Goal: Task Accomplishment & Management: Manage account settings

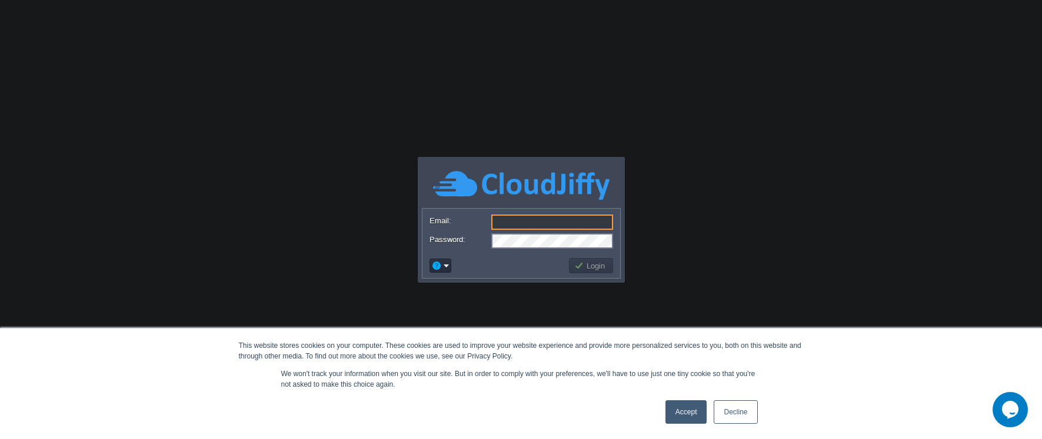
click at [582, 224] on input "Email:" at bounding box center [552, 222] width 122 height 15
type input "[EMAIL_ADDRESS][DOMAIN_NAME]"
click at [599, 261] on button "Login" at bounding box center [591, 266] width 34 height 11
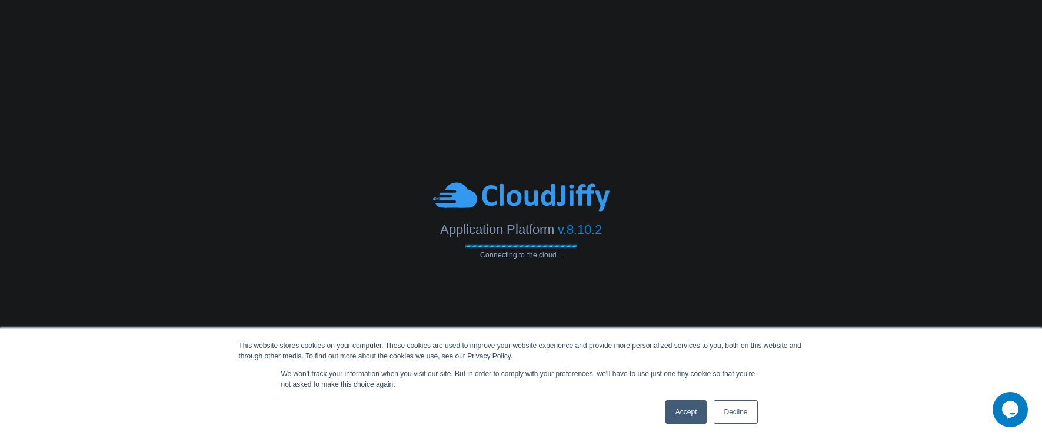
click at [740, 409] on link "Decline" at bounding box center [736, 413] width 44 height 24
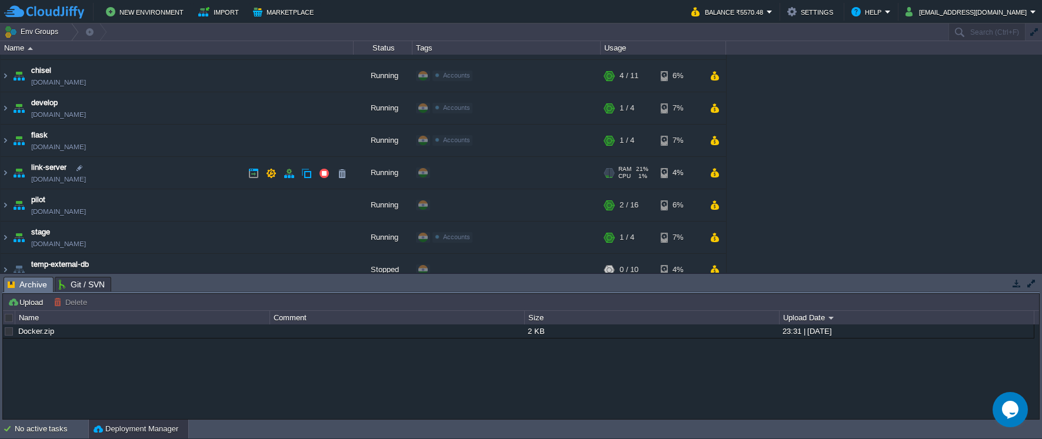
scroll to position [118, 0]
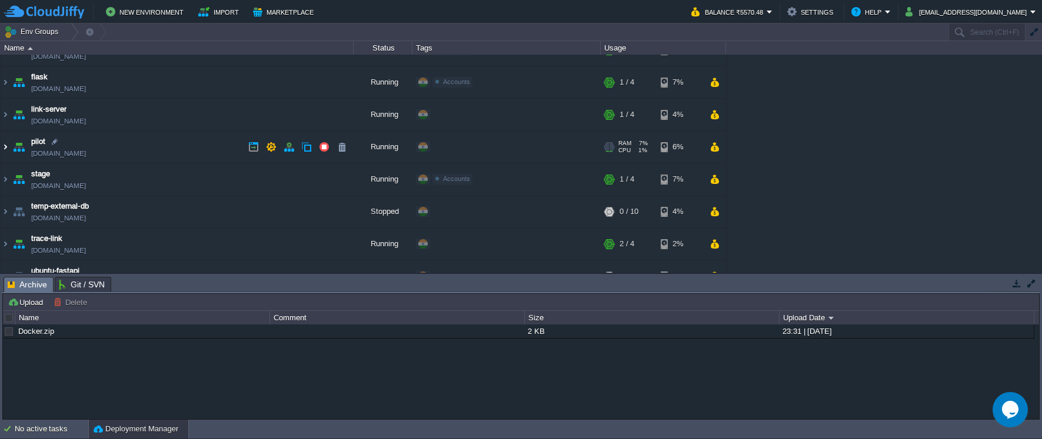
click at [8, 149] on img at bounding box center [5, 147] width 9 height 32
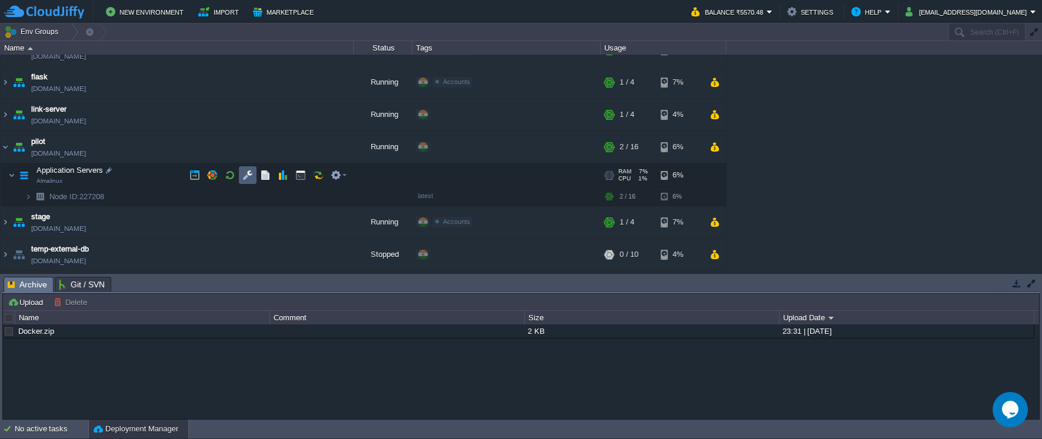
click at [253, 172] on td at bounding box center [248, 175] width 18 height 18
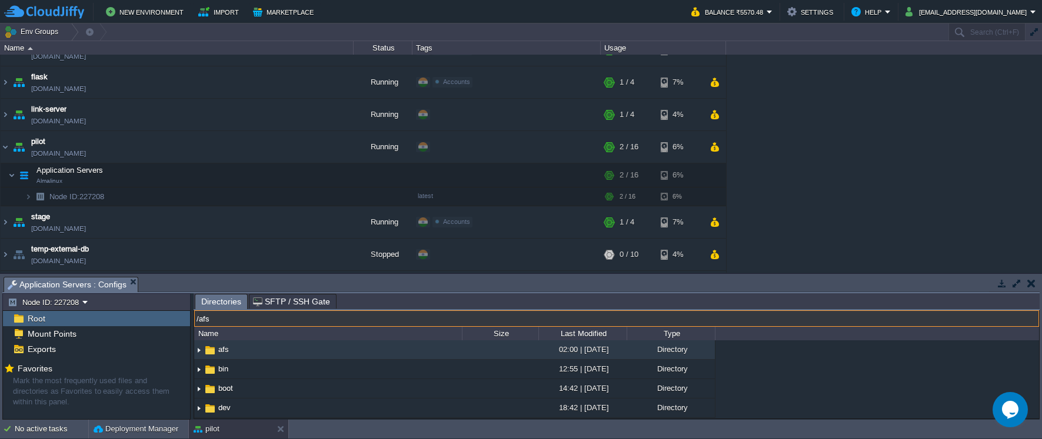
click at [299, 318] on input "/afs" at bounding box center [616, 319] width 845 height 16
type input "/usr/share/nginx/html"
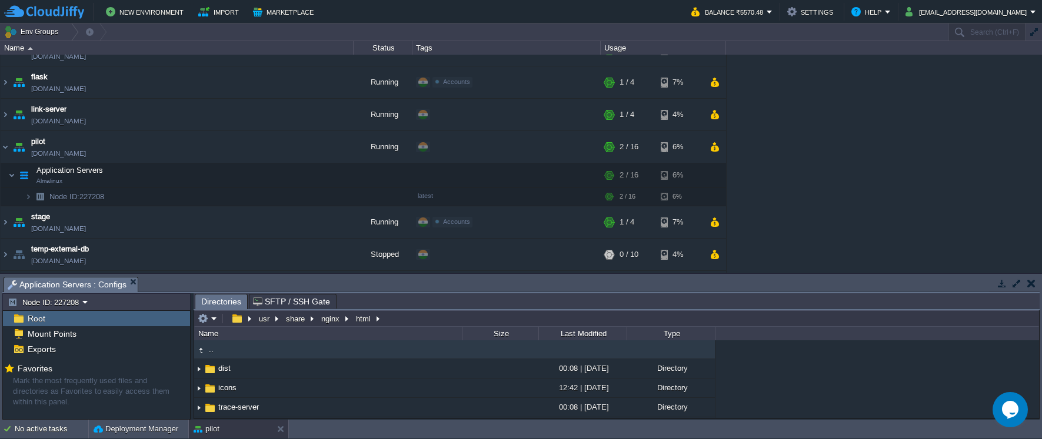
type input "/usr/share/nginx/html"
click at [329, 321] on input "/usr/share/nginx/html" at bounding box center [616, 319] width 845 height 16
click at [323, 320] on input "/usr/share/nginx/html" at bounding box center [616, 319] width 845 height 16
drag, startPoint x: 318, startPoint y: 319, endPoint x: 191, endPoint y: 319, distance: 127.7
click at [191, 319] on div "Node ID: 227208 Root Mount Points Exports Mark the most frequently used files a…" at bounding box center [520, 357] width 1037 height 126
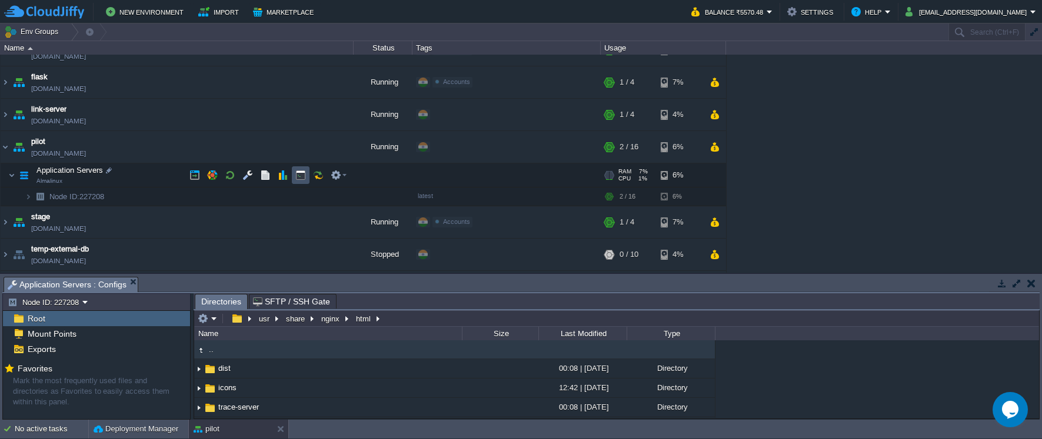
click at [304, 174] on button "button" at bounding box center [300, 175] width 11 height 11
click at [120, 286] on span "Application Servers : Configs" at bounding box center [67, 285] width 119 height 15
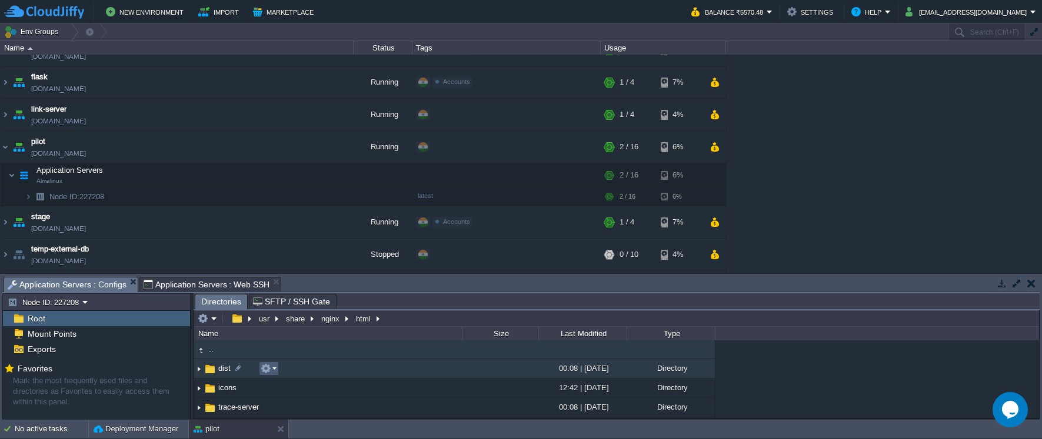
click at [276, 371] on em at bounding box center [269, 369] width 16 height 11
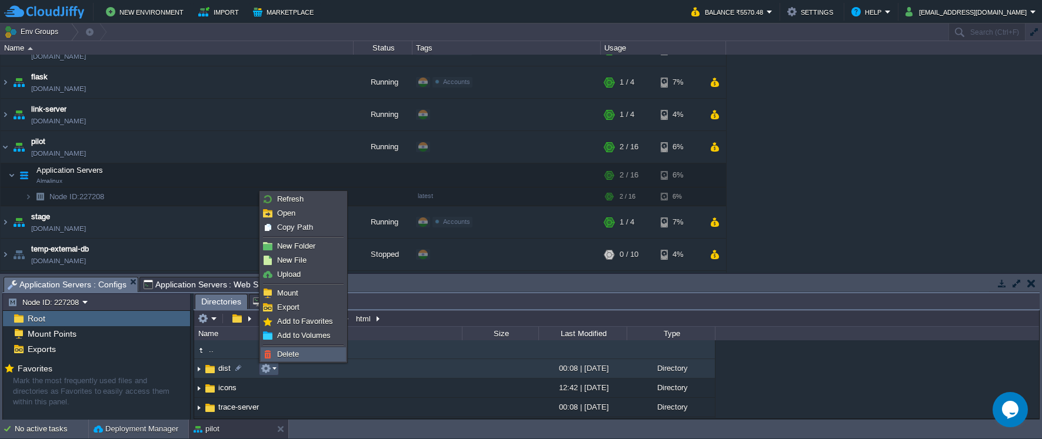
click at [285, 352] on span "Delete" at bounding box center [288, 354] width 22 height 9
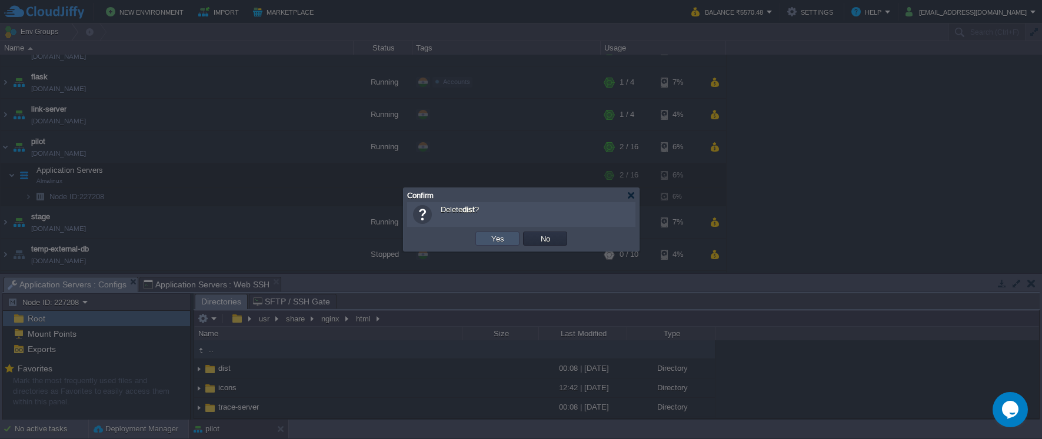
click at [491, 235] on button "Yes" at bounding box center [498, 239] width 20 height 11
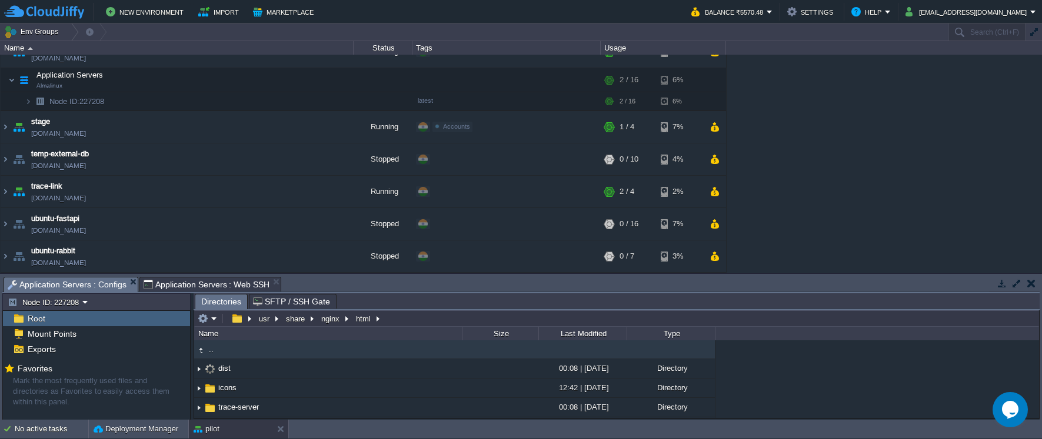
scroll to position [59, 0]
click at [302, 354] on em at bounding box center [297, 349] width 16 height 11
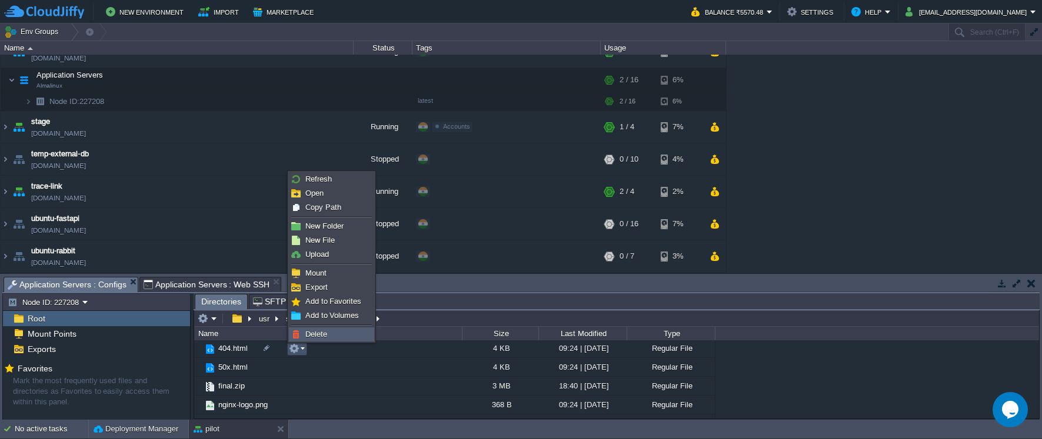
click at [318, 337] on span "Delete" at bounding box center [316, 334] width 22 height 9
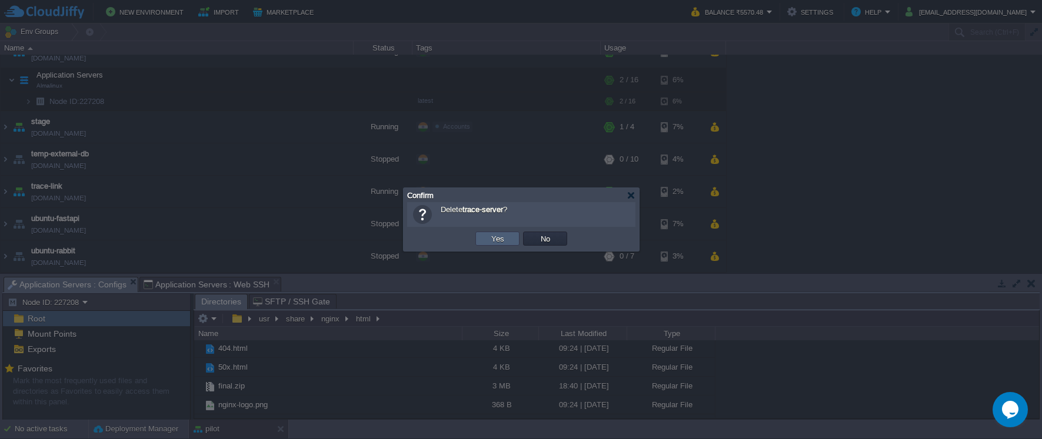
click at [484, 240] on td "Yes" at bounding box center [497, 239] width 44 height 14
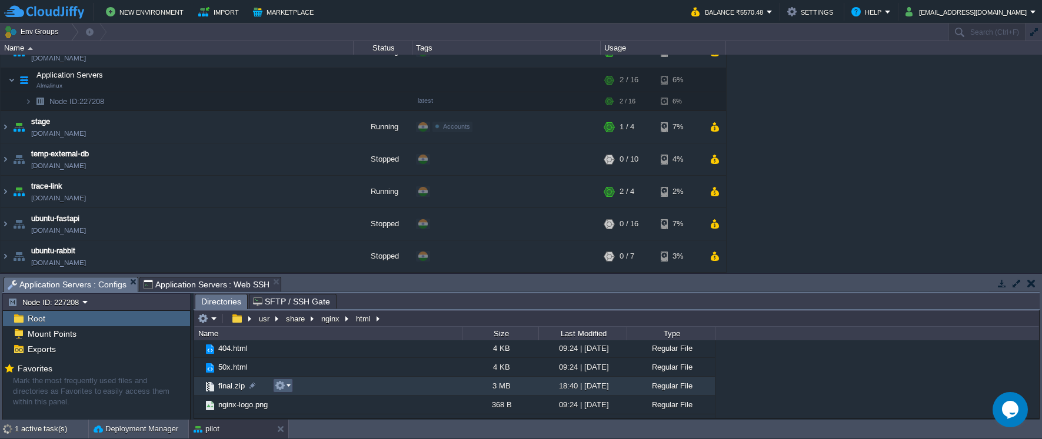
click at [292, 386] on td at bounding box center [283, 386] width 20 height 14
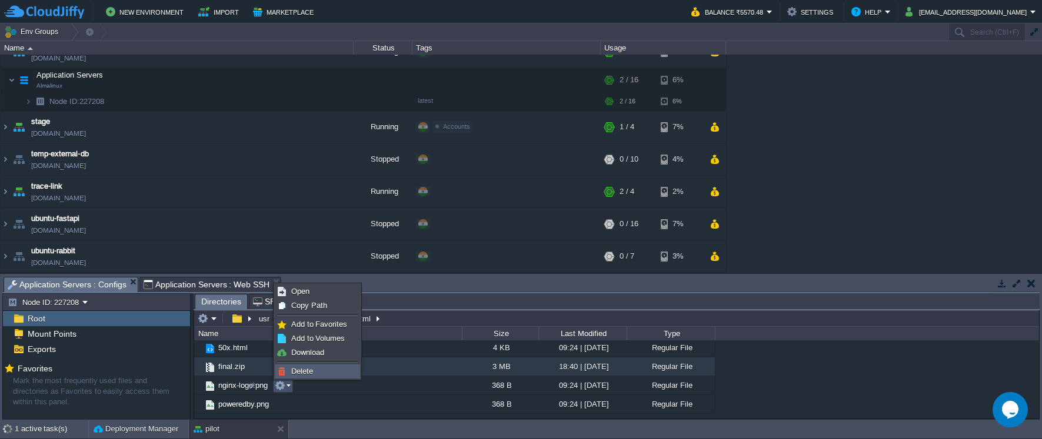
click at [305, 372] on span "Delete" at bounding box center [302, 371] width 22 height 9
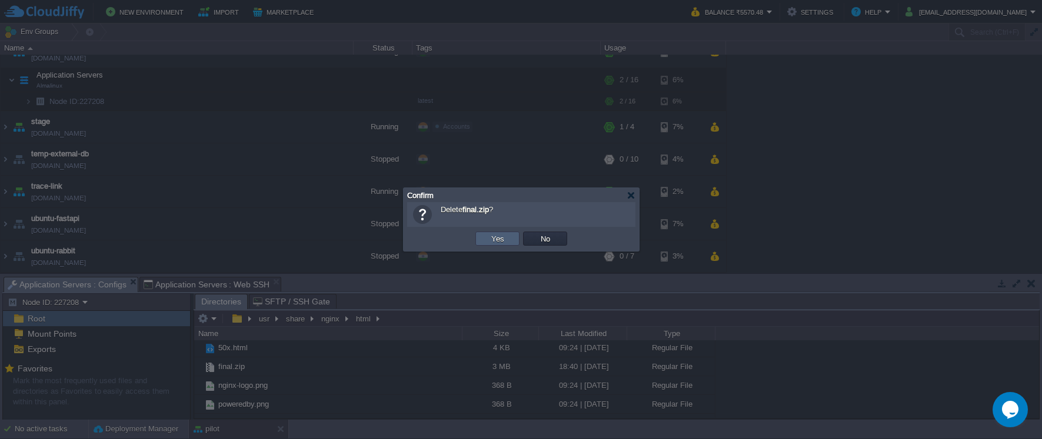
click at [489, 242] on button "Yes" at bounding box center [498, 239] width 20 height 11
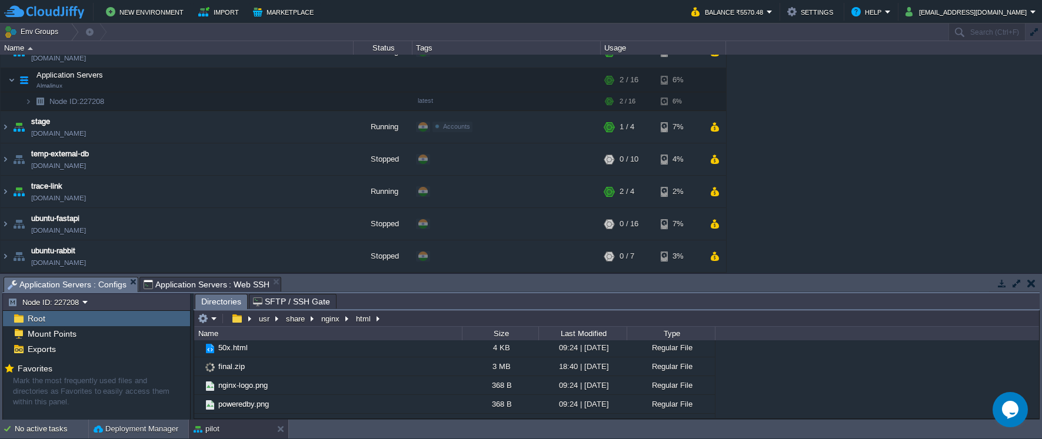
type input "#000000"
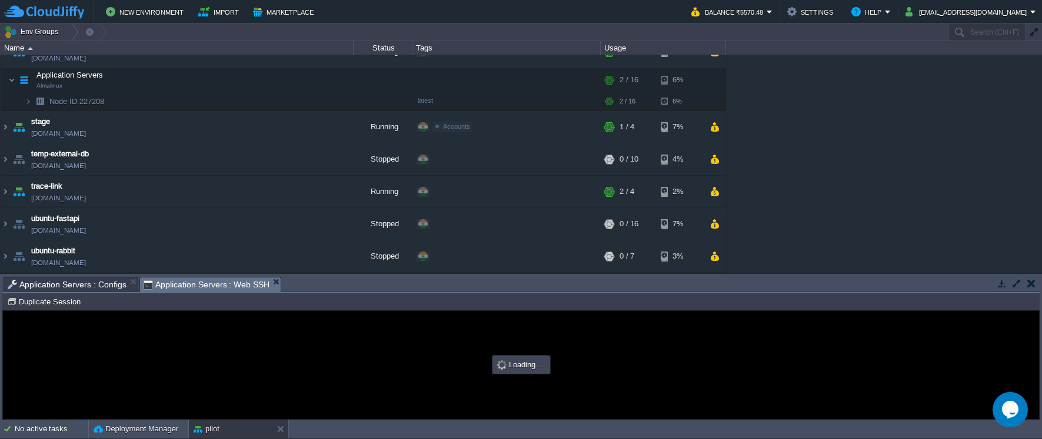
click at [242, 284] on span "Application Servers : Web SSH" at bounding box center [207, 285] width 126 height 15
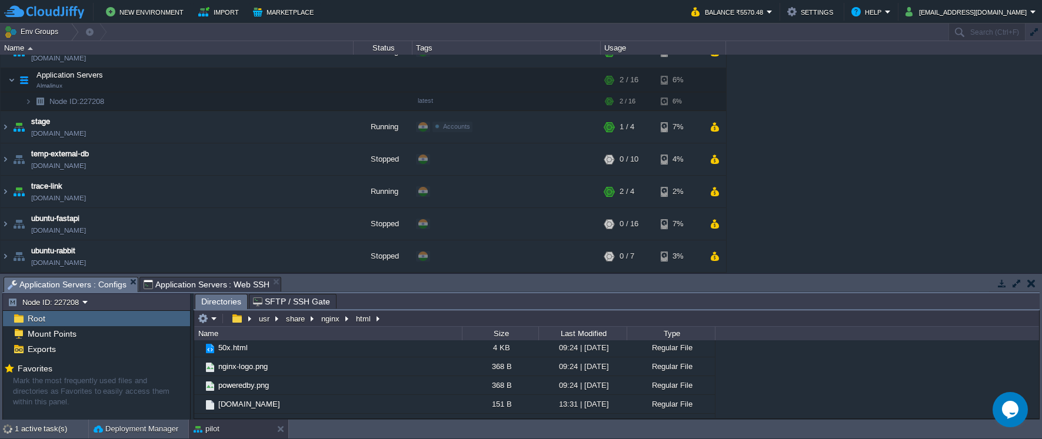
click at [112, 288] on span "Application Servers : Configs" at bounding box center [67, 285] width 119 height 15
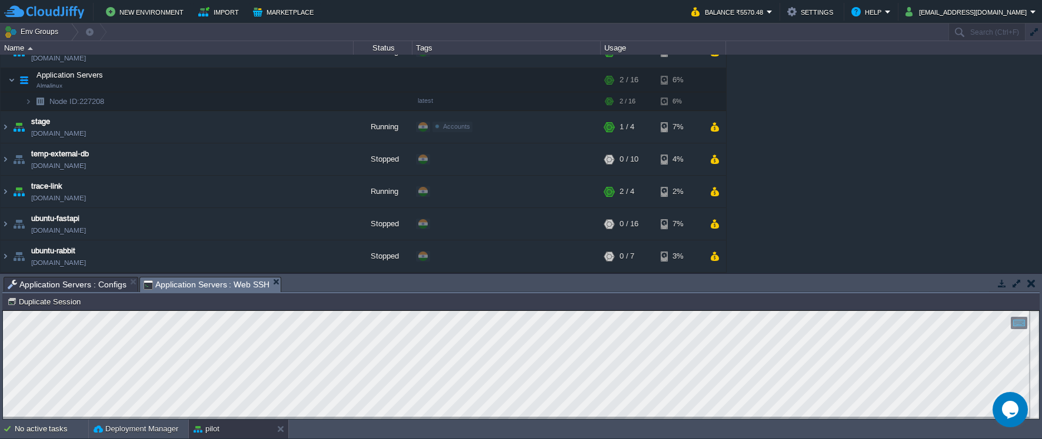
click at [175, 288] on span "Application Servers : Web SSH" at bounding box center [207, 285] width 126 height 15
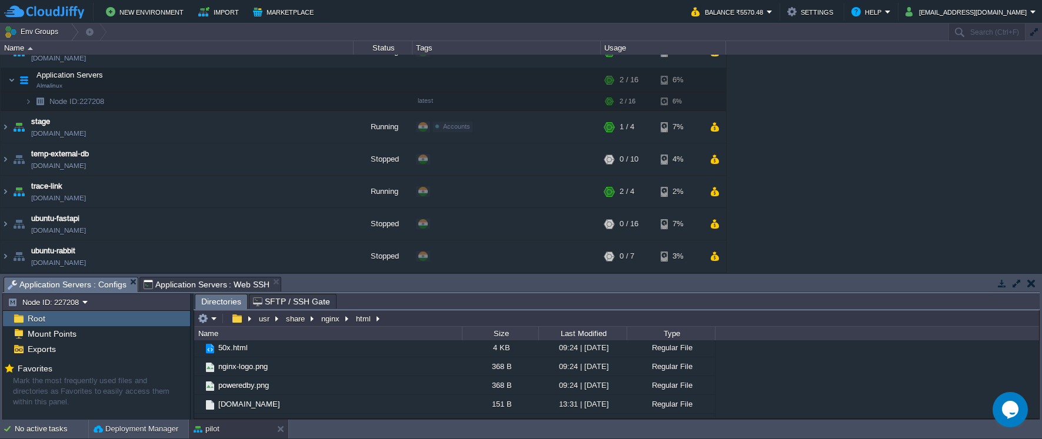
click at [65, 287] on span "Application Servers : Configs" at bounding box center [67, 285] width 119 height 15
click at [215, 324] on em at bounding box center [207, 319] width 19 height 11
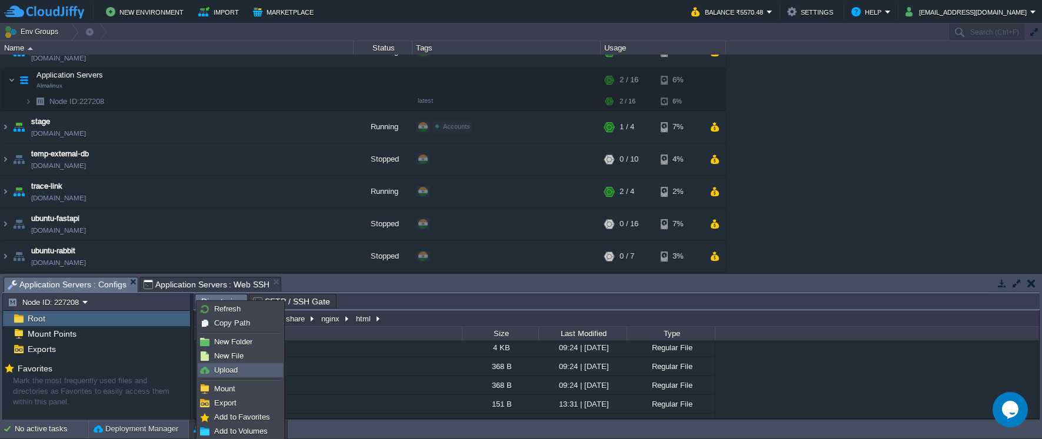
click at [241, 367] on link "Upload" at bounding box center [240, 370] width 84 height 13
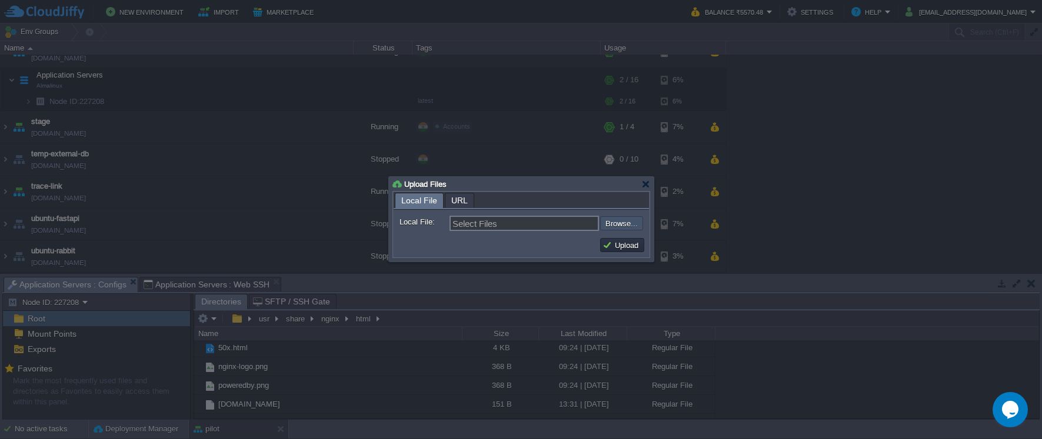
click at [608, 229] on input "file" at bounding box center [568, 223] width 149 height 14
type input "C:\fakepath\final.zip"
type input "final.zip"
click at [623, 247] on button "Upload" at bounding box center [621, 245] width 39 height 11
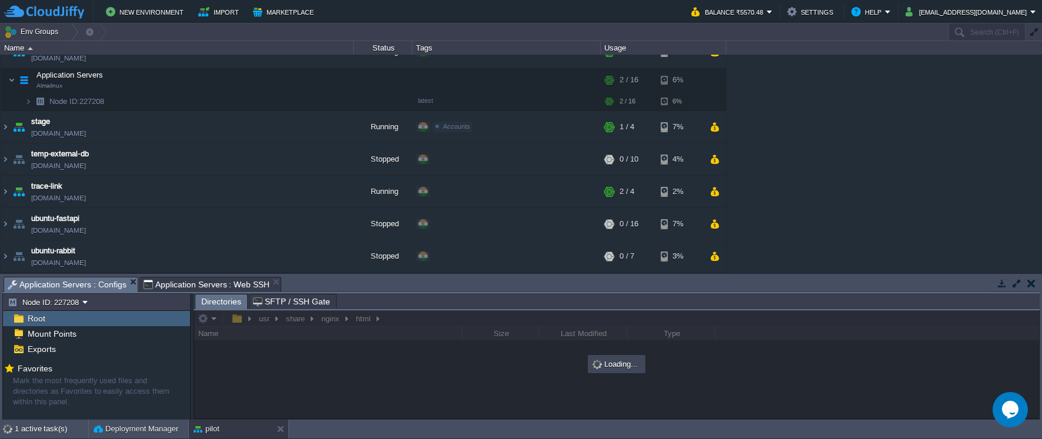
scroll to position [0, 0]
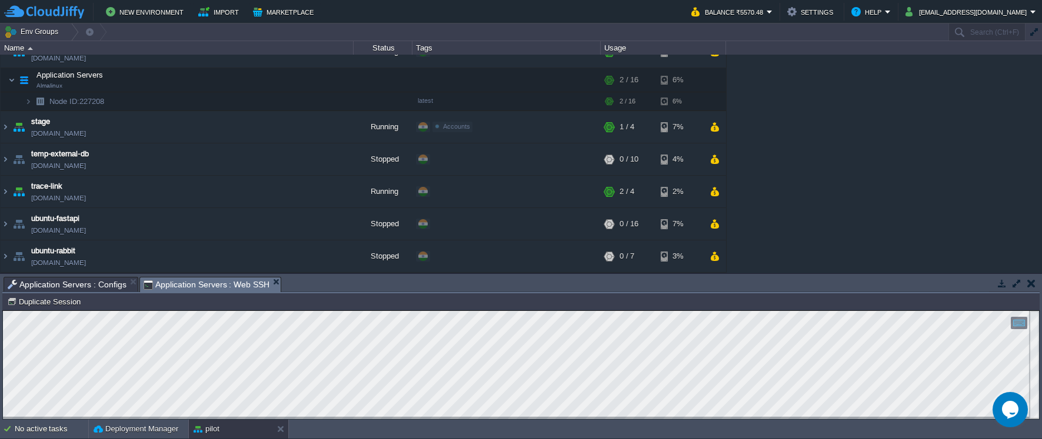
click at [165, 282] on span "Application Servers : Web SSH" at bounding box center [207, 285] width 126 height 15
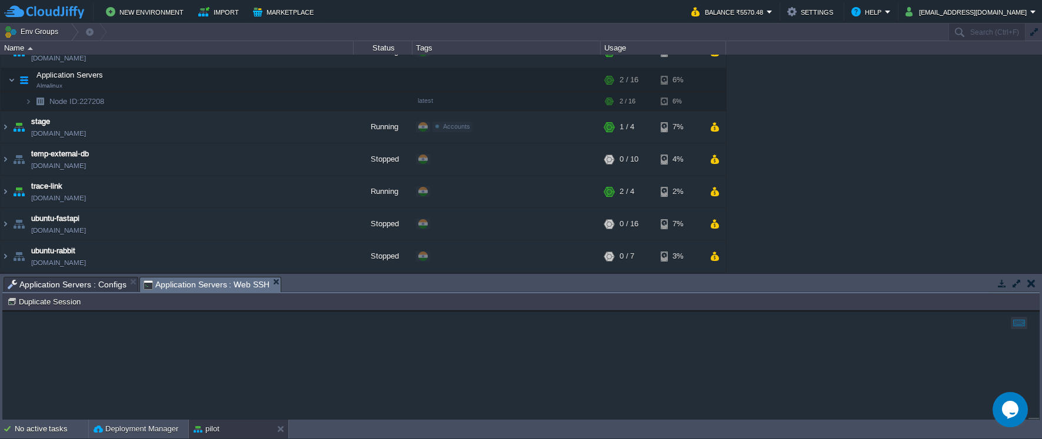
click at [104, 289] on span "Application Servers : Configs" at bounding box center [67, 285] width 119 height 14
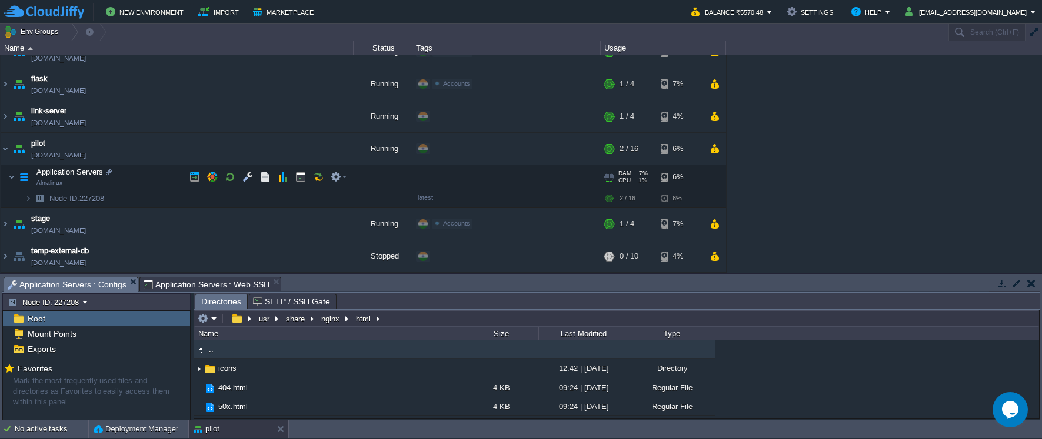
scroll to position [95, 0]
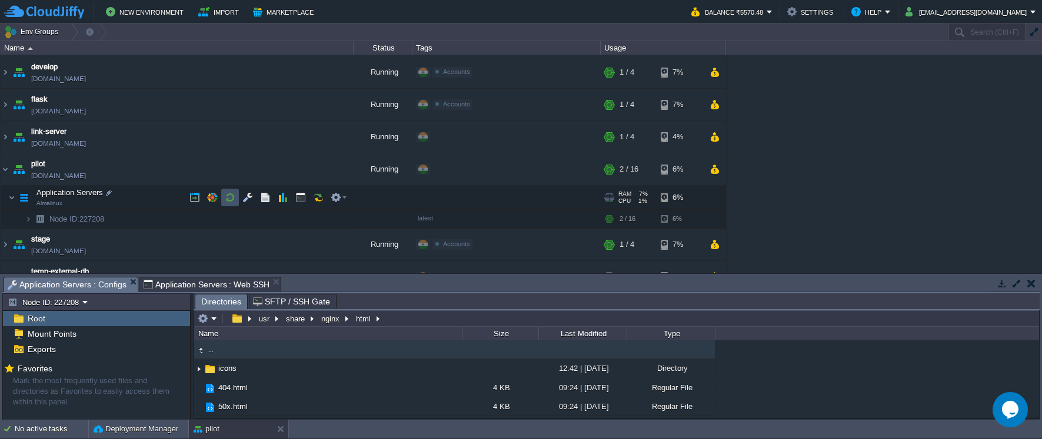
click at [231, 197] on button "button" at bounding box center [230, 197] width 11 height 11
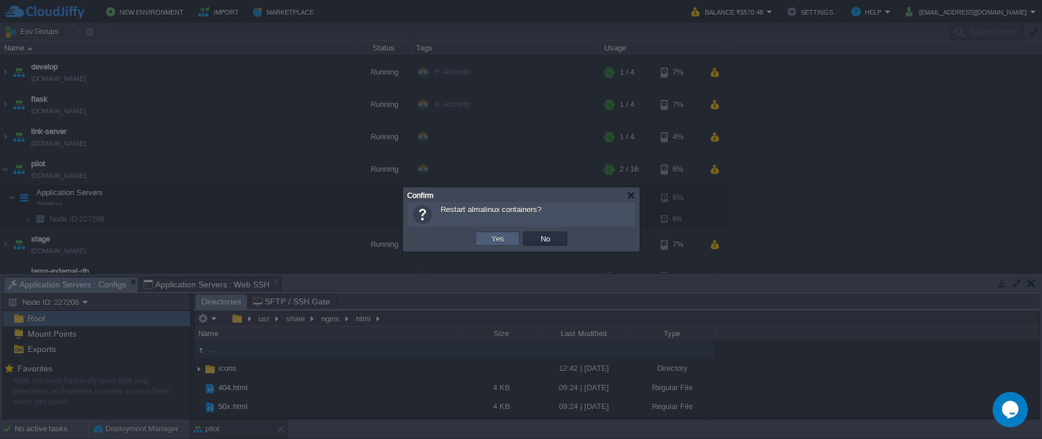
click at [484, 245] on td "Yes" at bounding box center [497, 239] width 44 height 14
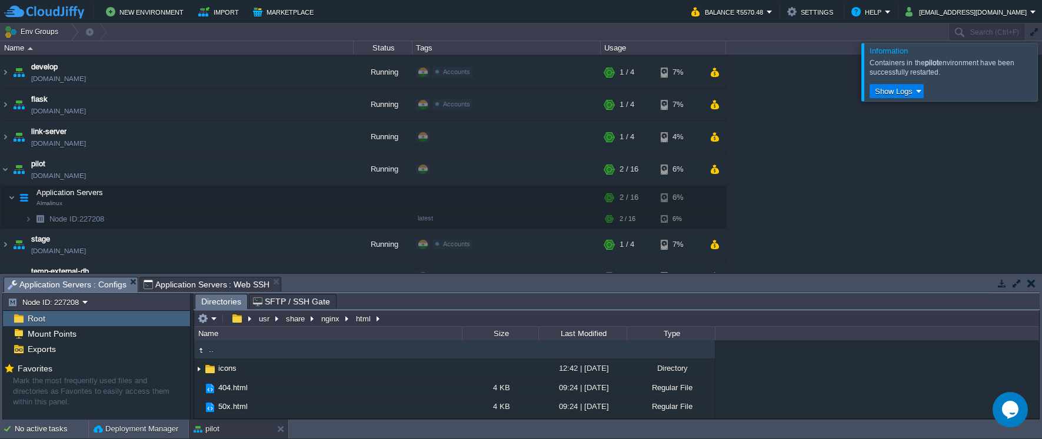
drag, startPoint x: 1024, startPoint y: 68, endPoint x: 1025, endPoint y: 61, distance: 7.3
click at [1041, 64] on div at bounding box center [1056, 72] width 0 height 58
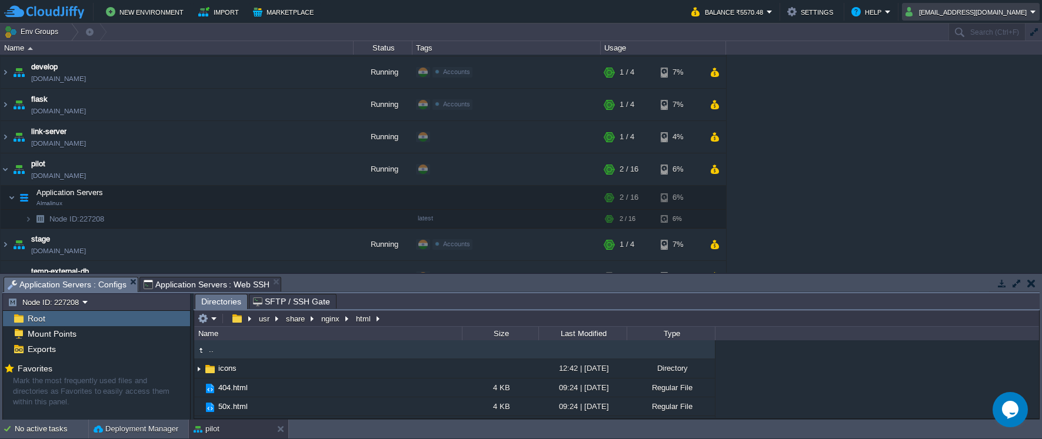
click at [1030, 16] on em "[EMAIL_ADDRESS][DOMAIN_NAME]" at bounding box center [970, 12] width 131 height 14
click at [1021, 58] on link "Sign out" at bounding box center [988, 62] width 98 height 13
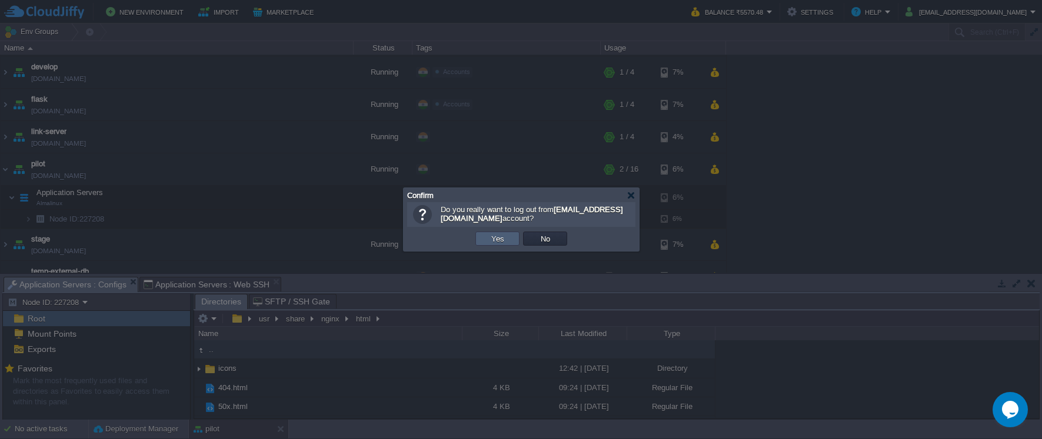
click at [509, 238] on td "Yes" at bounding box center [497, 239] width 44 height 14
